Goal: Transaction & Acquisition: Purchase product/service

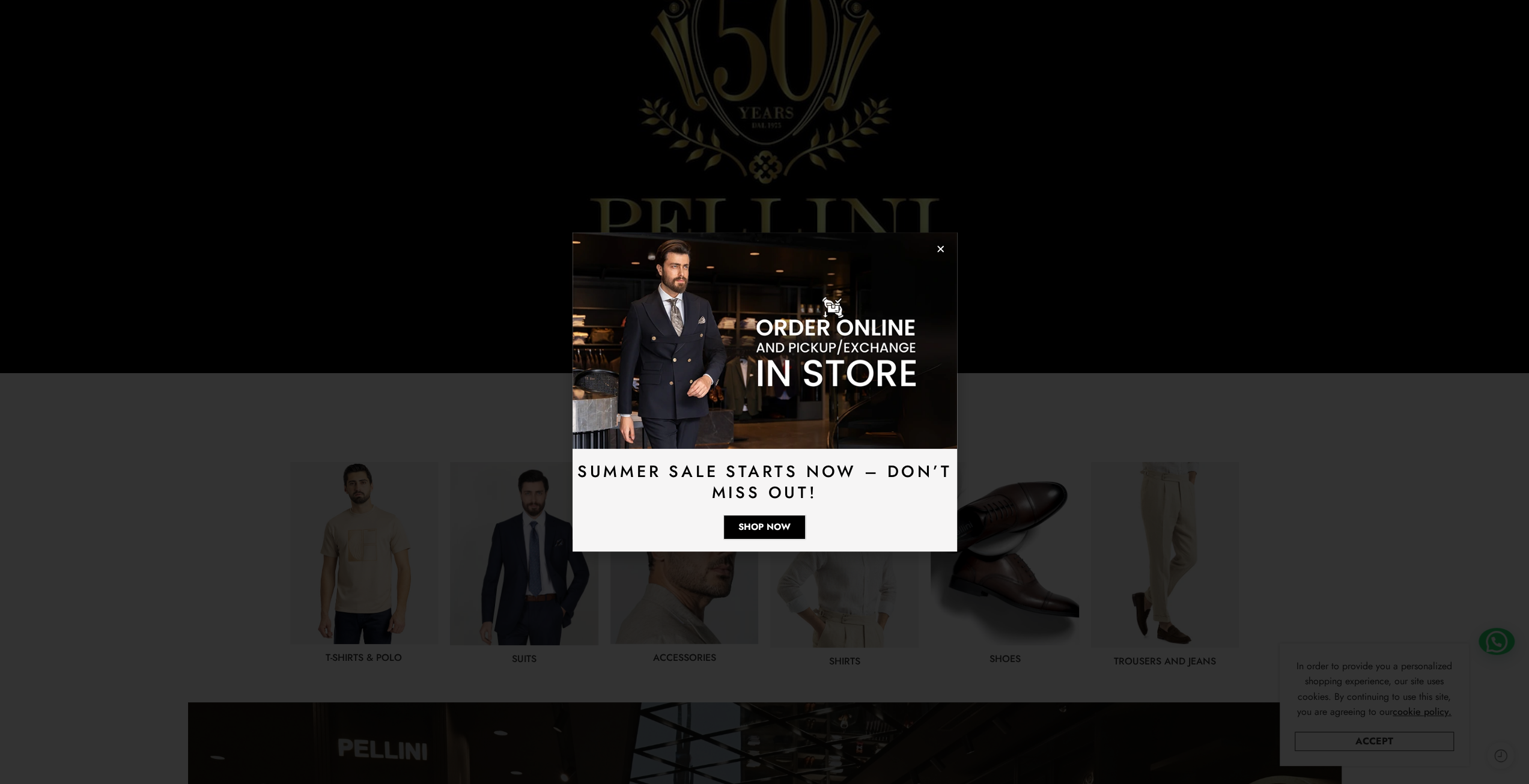
scroll to position [240, 0]
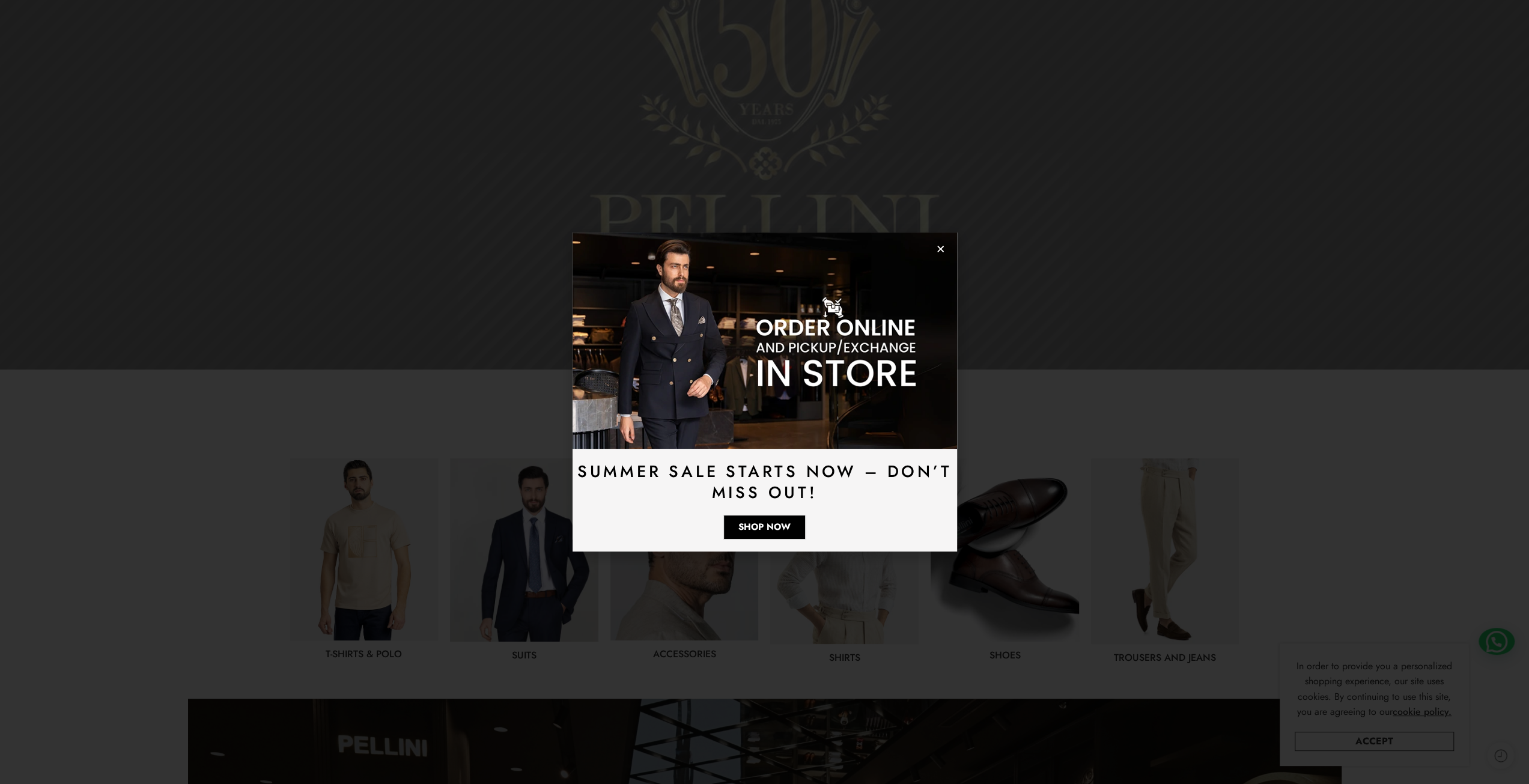
click at [940, 251] on icon "Close" at bounding box center [940, 249] width 9 height 9
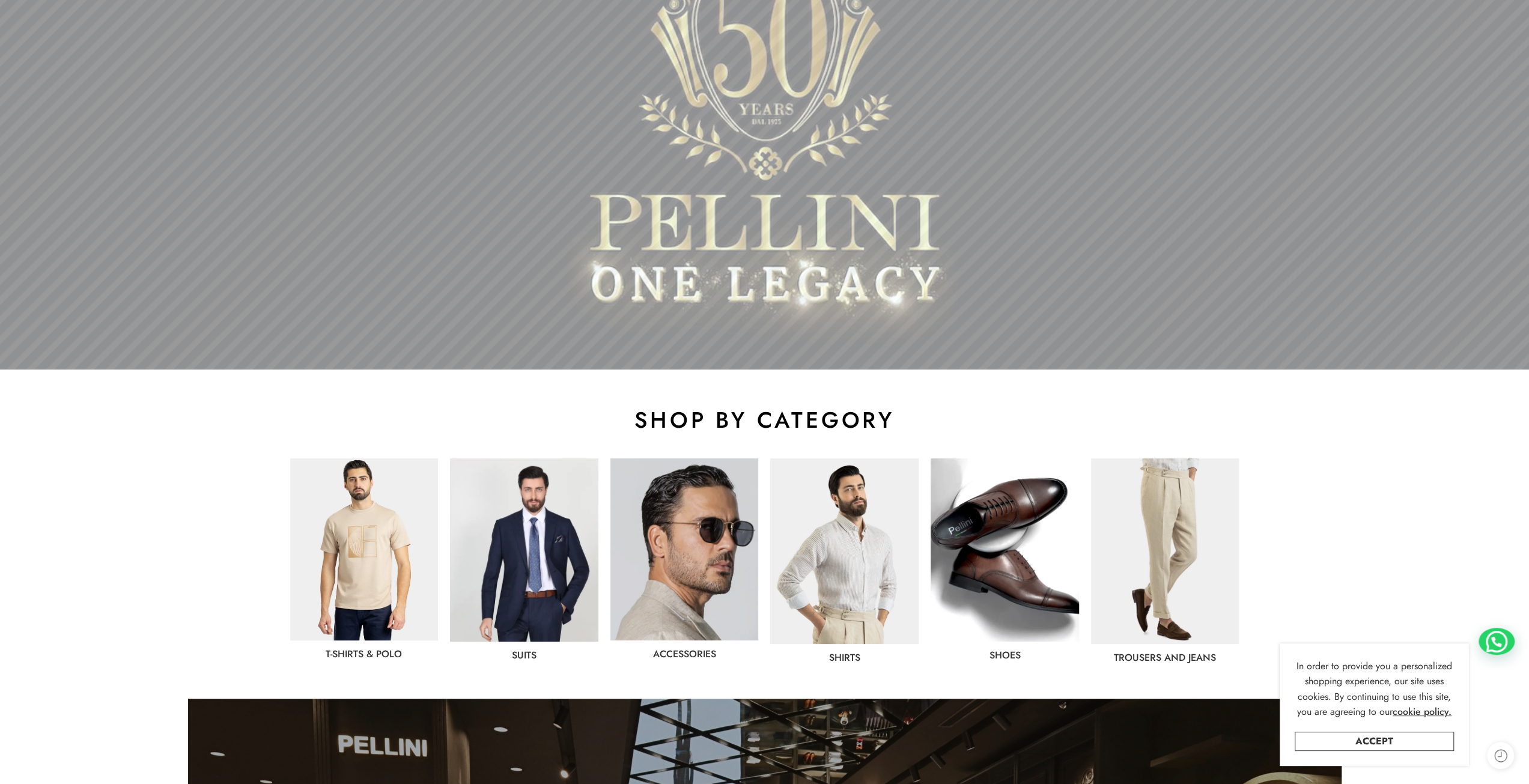
click at [564, 562] on img at bounding box center [524, 550] width 148 height 183
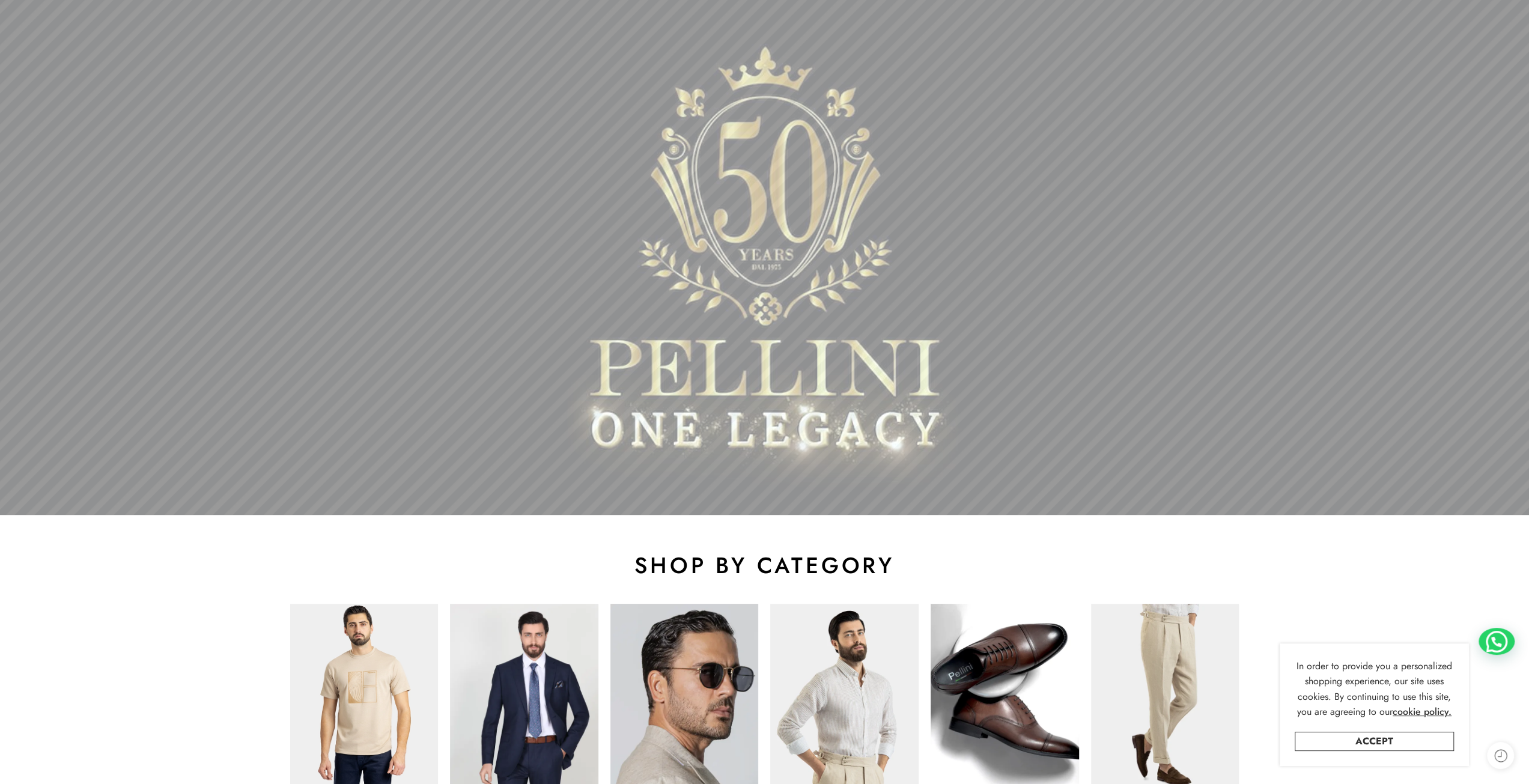
scroll to position [0, 0]
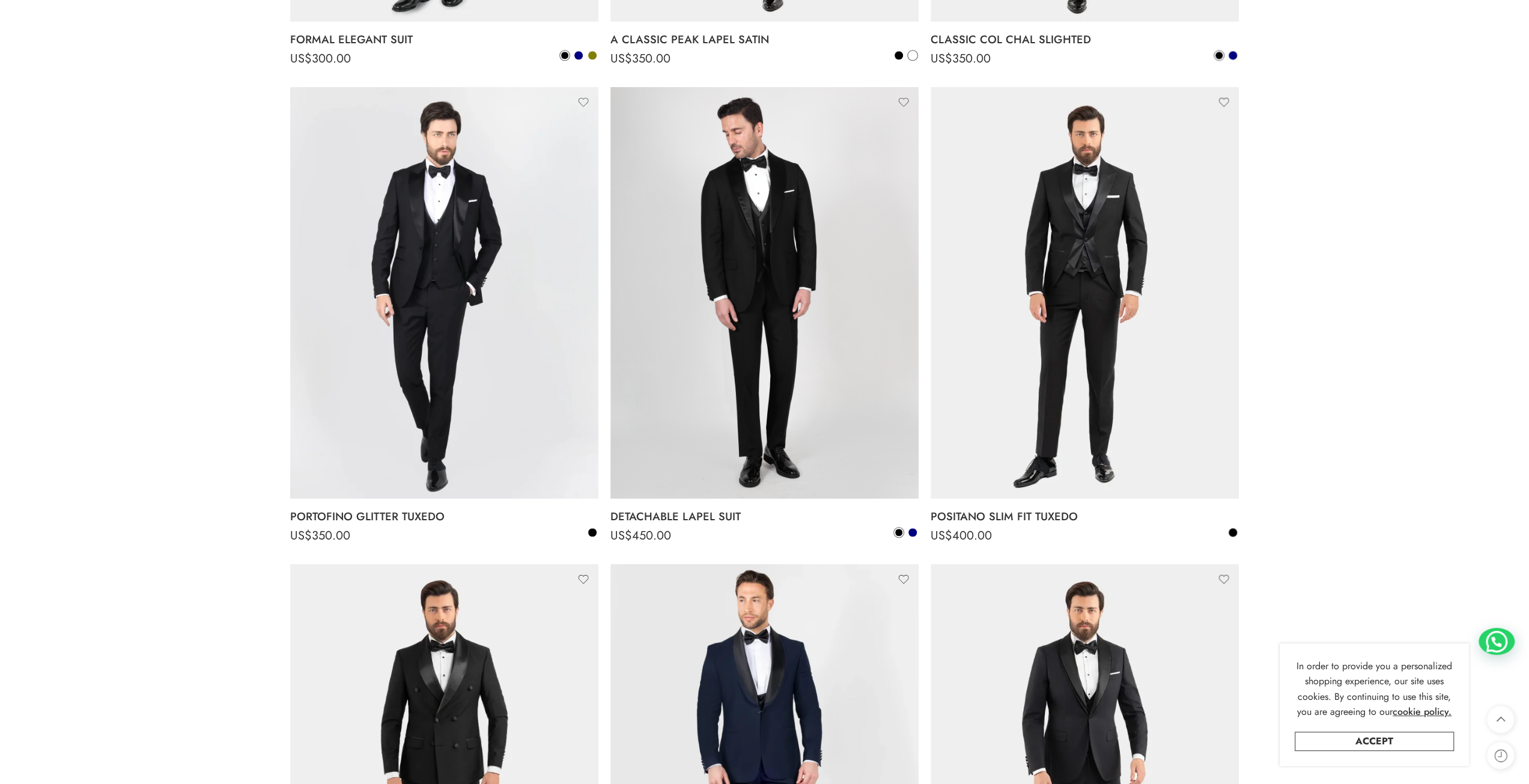
scroll to position [1863, 0]
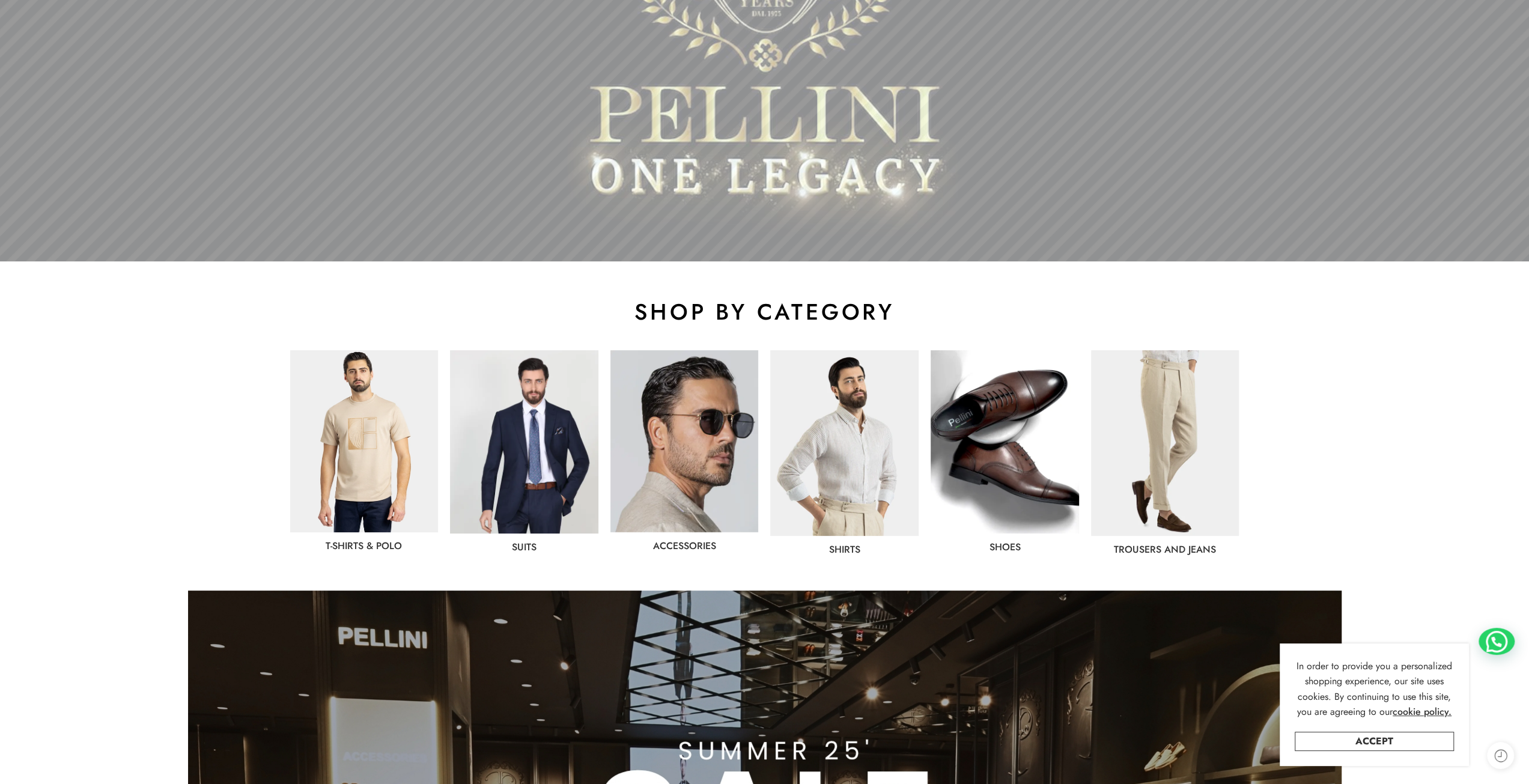
scroll to position [360, 0]
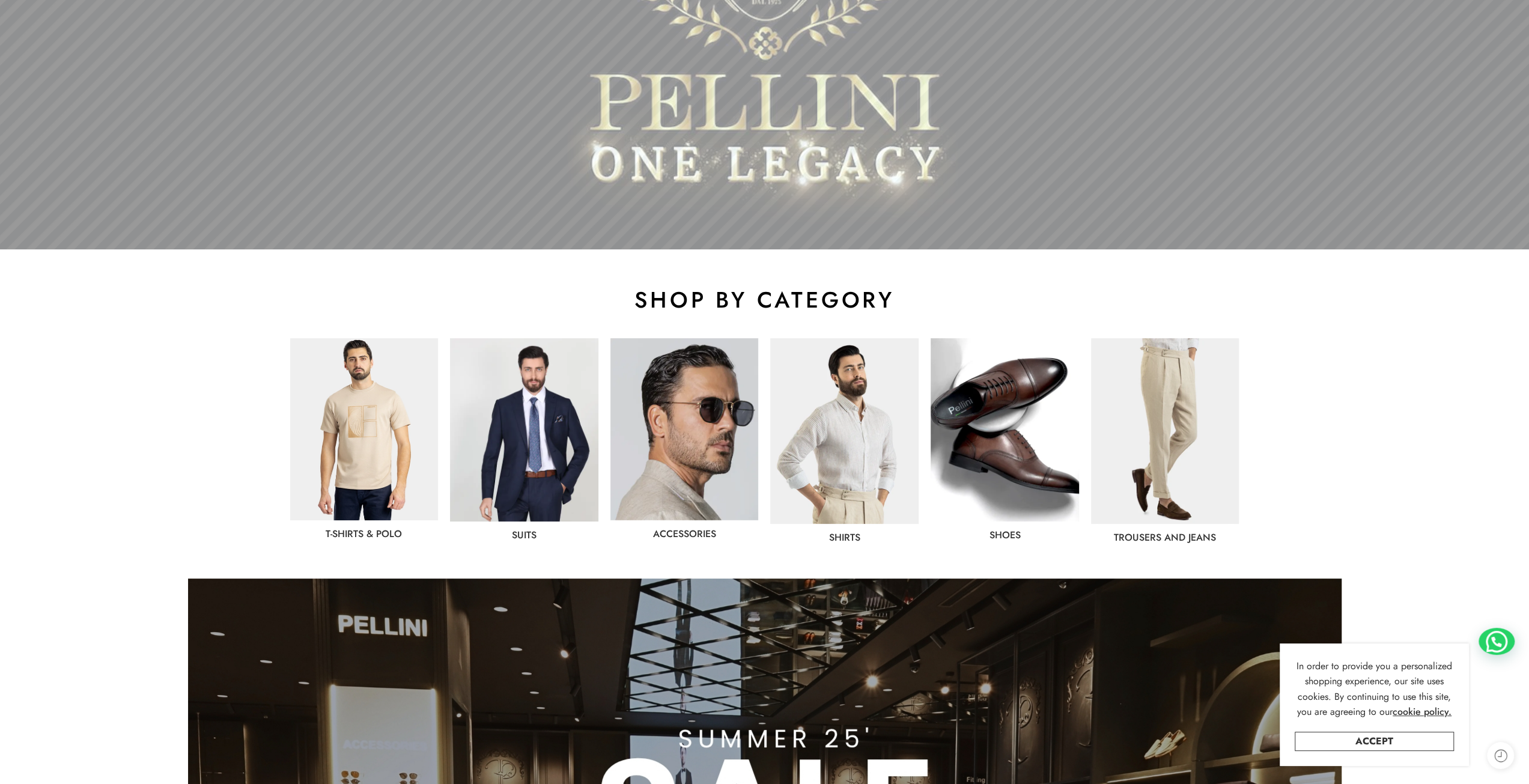
click at [546, 466] on img at bounding box center [524, 429] width 148 height 183
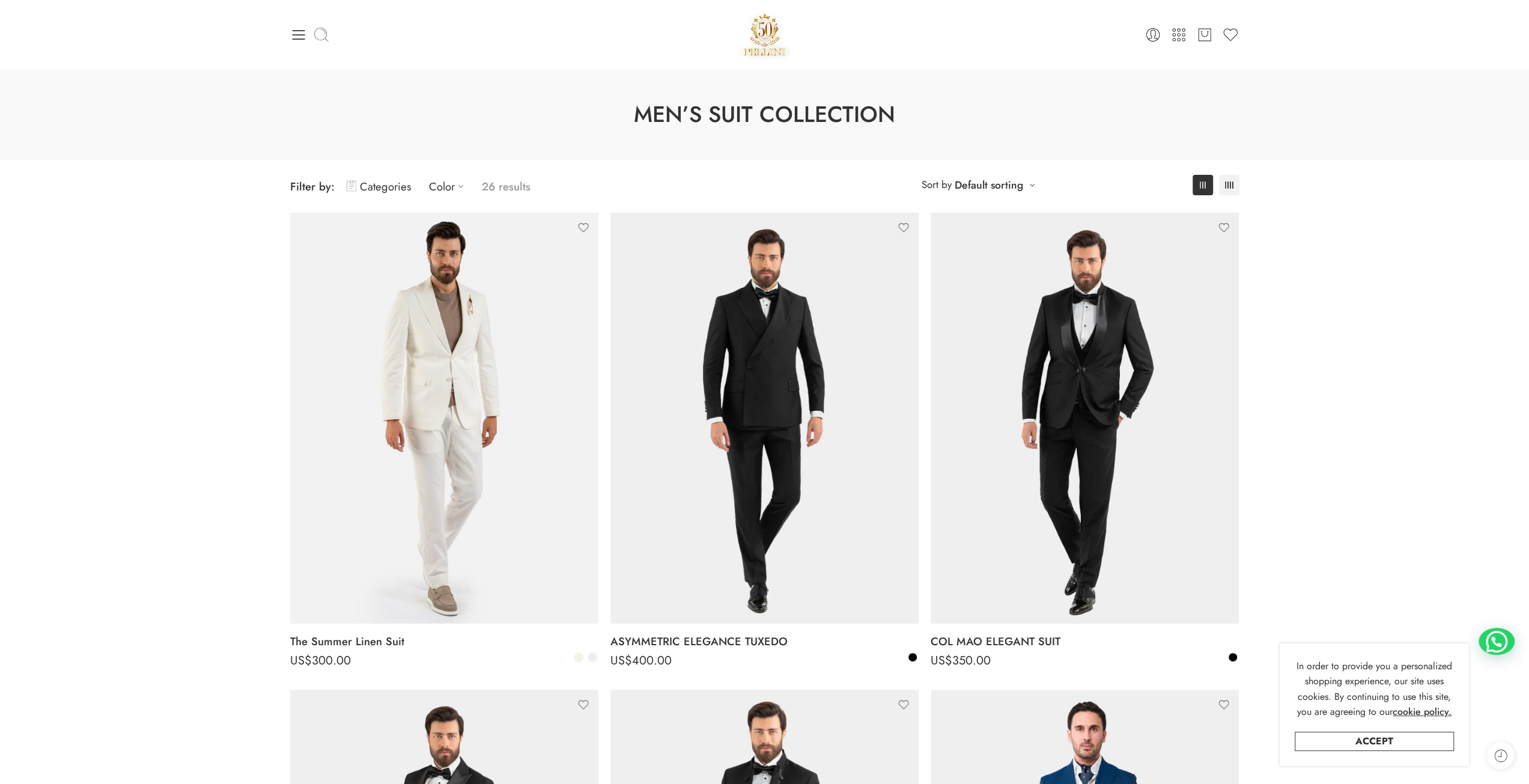
click at [318, 27] on icon at bounding box center [321, 35] width 17 height 17
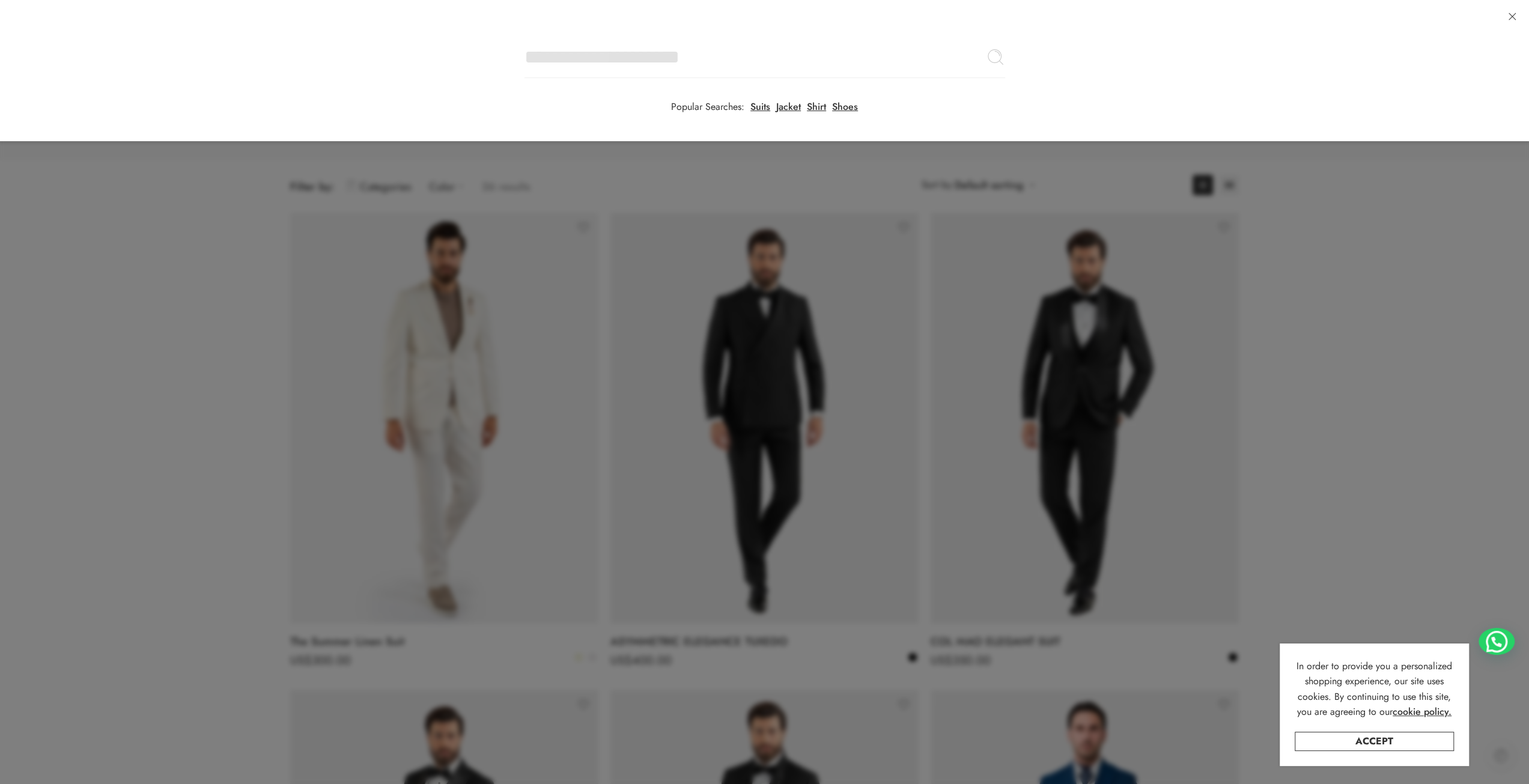
click at [525, 36] on input "Search here" at bounding box center [765, 57] width 481 height 42
type input "******"
click button "Search" at bounding box center [0, 0] width 0 height 0
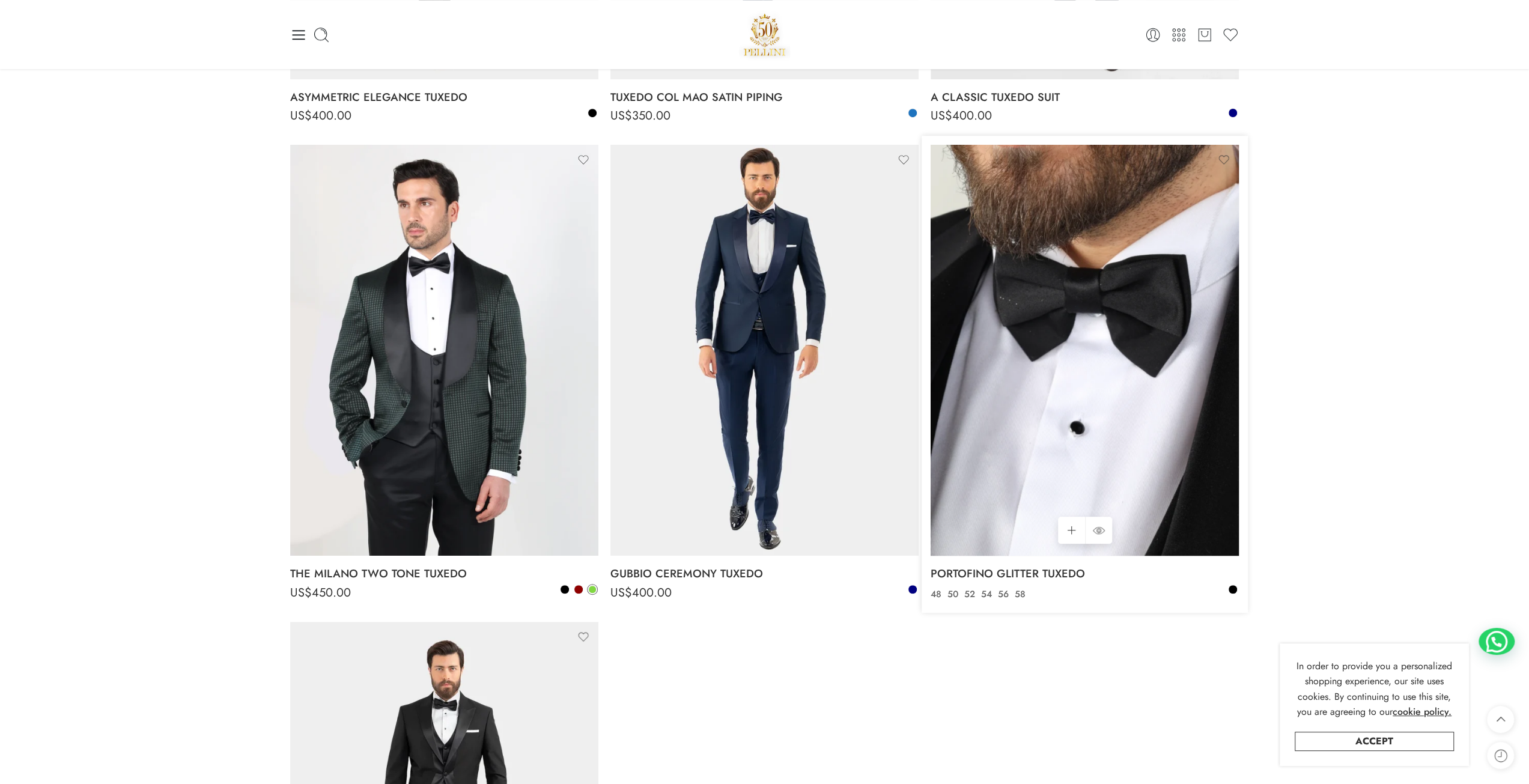
scroll to position [541, 0]
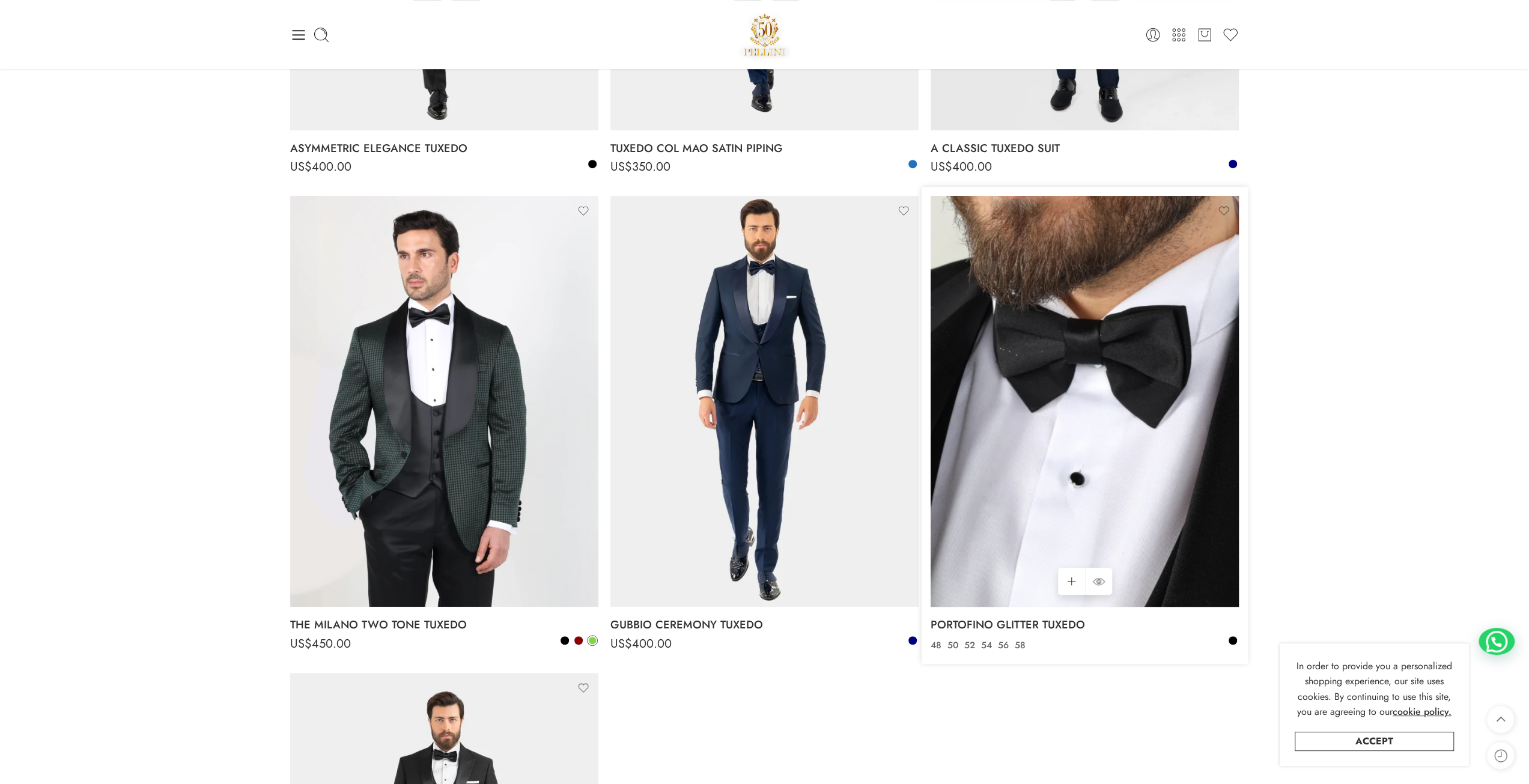
click at [1095, 446] on img at bounding box center [1085, 401] width 308 height 411
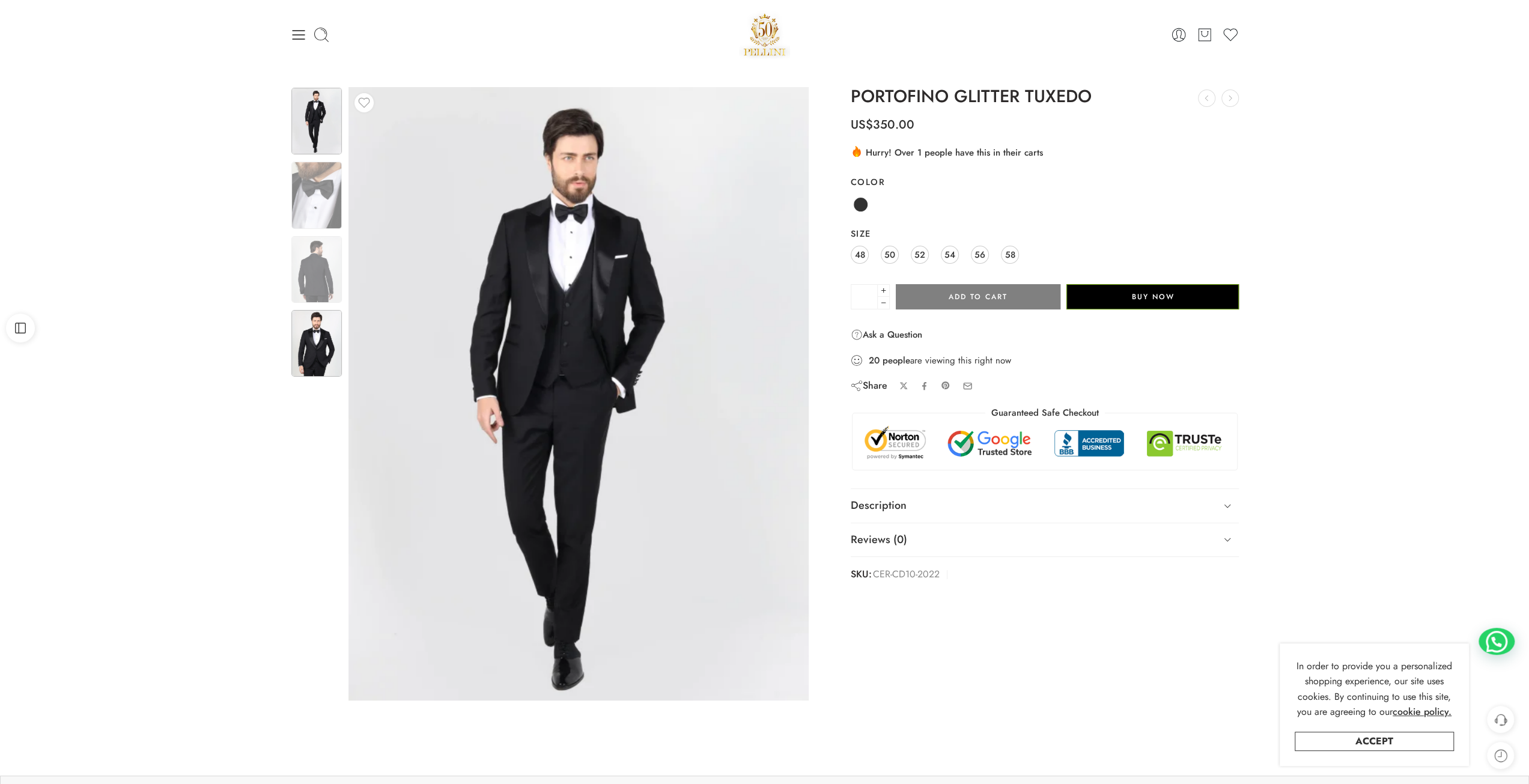
click at [322, 344] on img at bounding box center [316, 344] width 50 height 67
